Goal: Find contact information: Find contact information

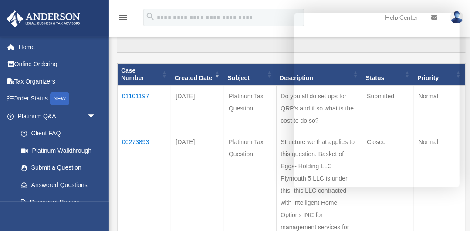
scroll to position [91, 0]
click at [192, 48] on input "Search:" at bounding box center [291, 45] width 348 height 17
click at [224, 194] on td "Jan 06, 2023" at bounding box center [197, 190] width 53 height 119
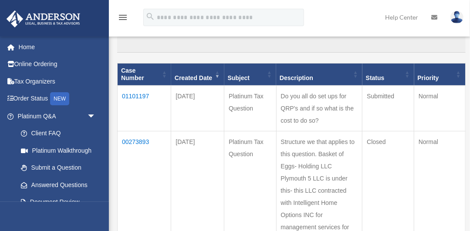
click at [450, 14] on link at bounding box center [457, 17] width 26 height 38
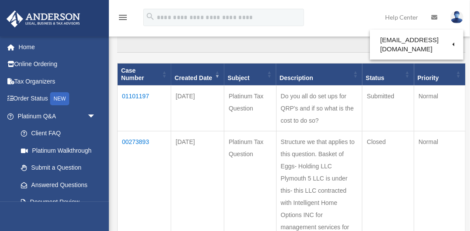
click at [463, 17] on img at bounding box center [456, 17] width 13 height 13
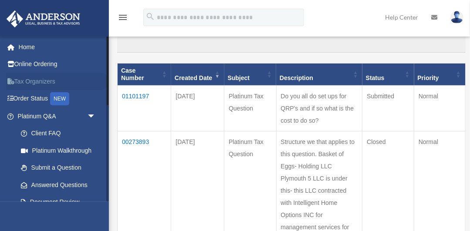
click at [44, 79] on link "Tax Organizers" at bounding box center [57, 81] width 103 height 17
click at [43, 84] on link "Tax Organizers" at bounding box center [57, 81] width 103 height 17
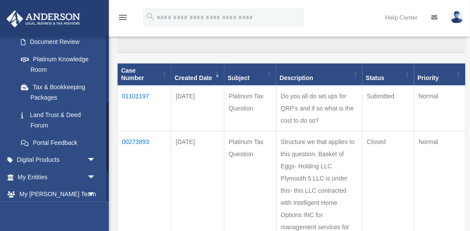
scroll to position [0, 0]
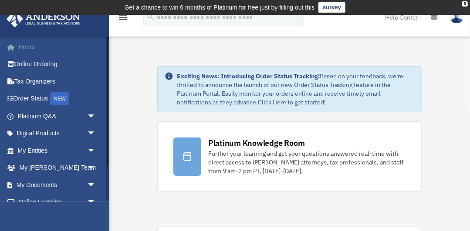
click at [27, 48] on link "Home" at bounding box center [57, 46] width 103 height 17
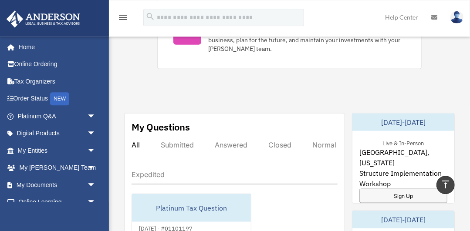
scroll to position [453, 0]
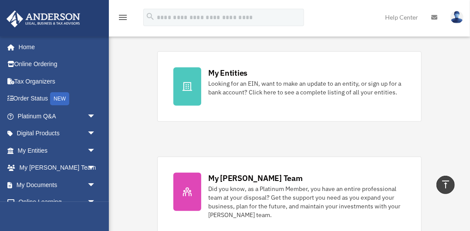
scroll to position [417, 0]
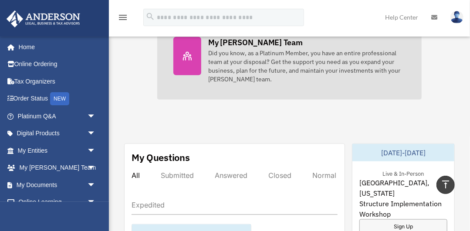
click at [237, 41] on div "My [PERSON_NAME] Team" at bounding box center [255, 42] width 94 height 11
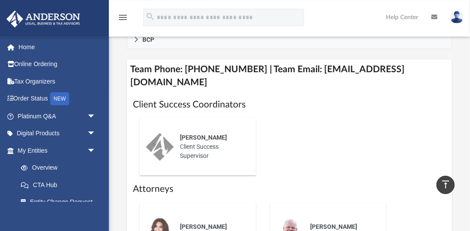
scroll to position [387, 0]
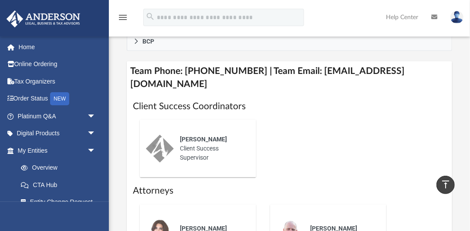
click at [161, 135] on img at bounding box center [160, 149] width 28 height 28
click at [245, 129] on div "[PERSON_NAME] Client Success Supervisor" at bounding box center [212, 149] width 76 height 40
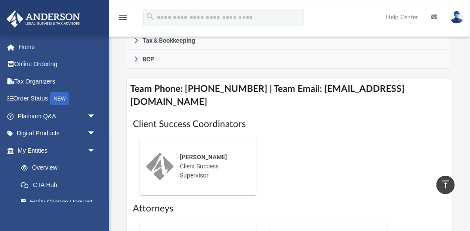
scroll to position [341, 0]
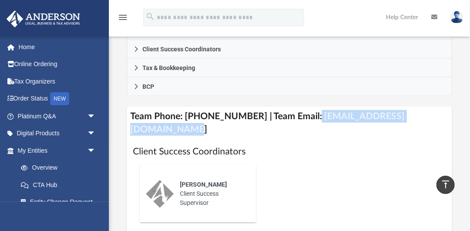
drag, startPoint x: 304, startPoint y: 117, endPoint x: 442, endPoint y: 117, distance: 138.0
click at [442, 117] on h4 "Team Phone: [PHONE_NUMBER] | Team Email: [EMAIL_ADDRESS][DOMAIN_NAME]" at bounding box center [289, 123] width 325 height 33
copy h4 "[EMAIL_ADDRESS][DOMAIN_NAME]"
